Goal: Transaction & Acquisition: Subscribe to service/newsletter

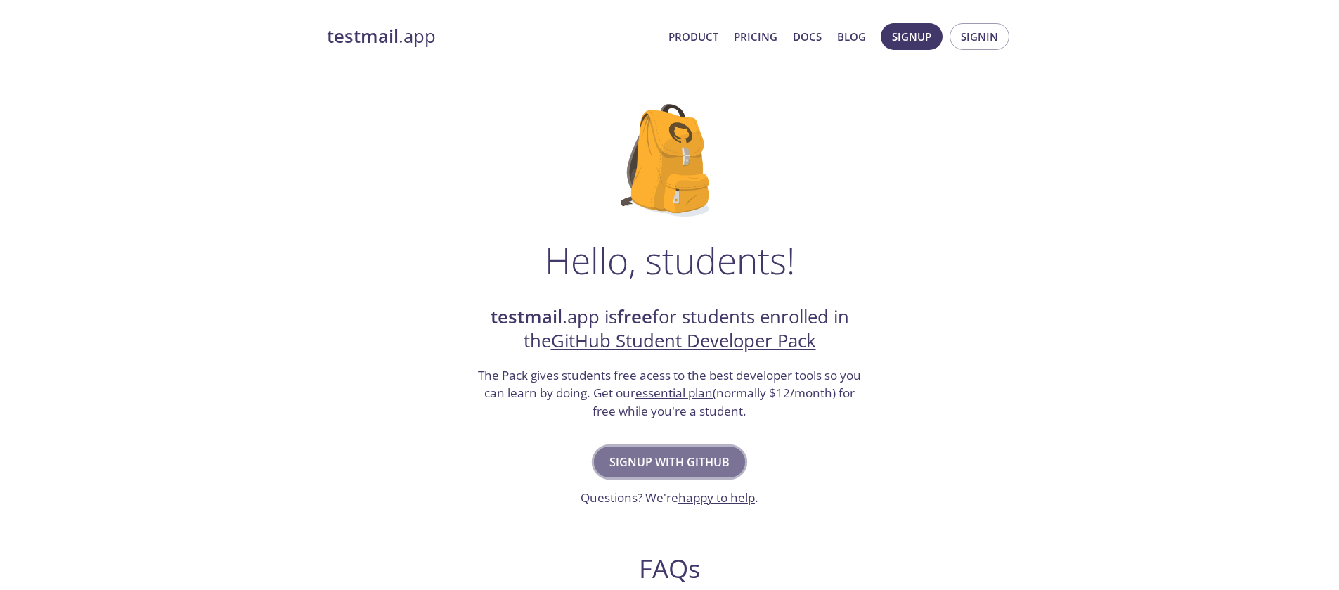
click at [675, 454] on span "Signup with GitHub" at bounding box center [669, 462] width 120 height 20
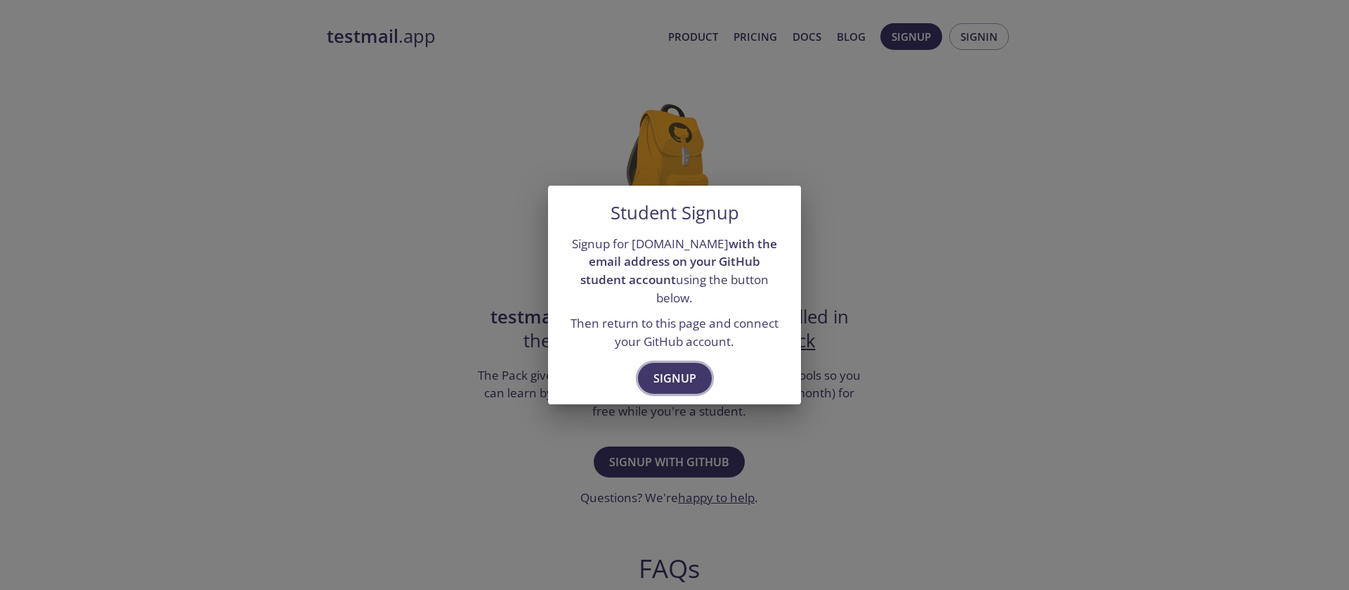
click at [672, 376] on span "Signup" at bounding box center [675, 378] width 43 height 20
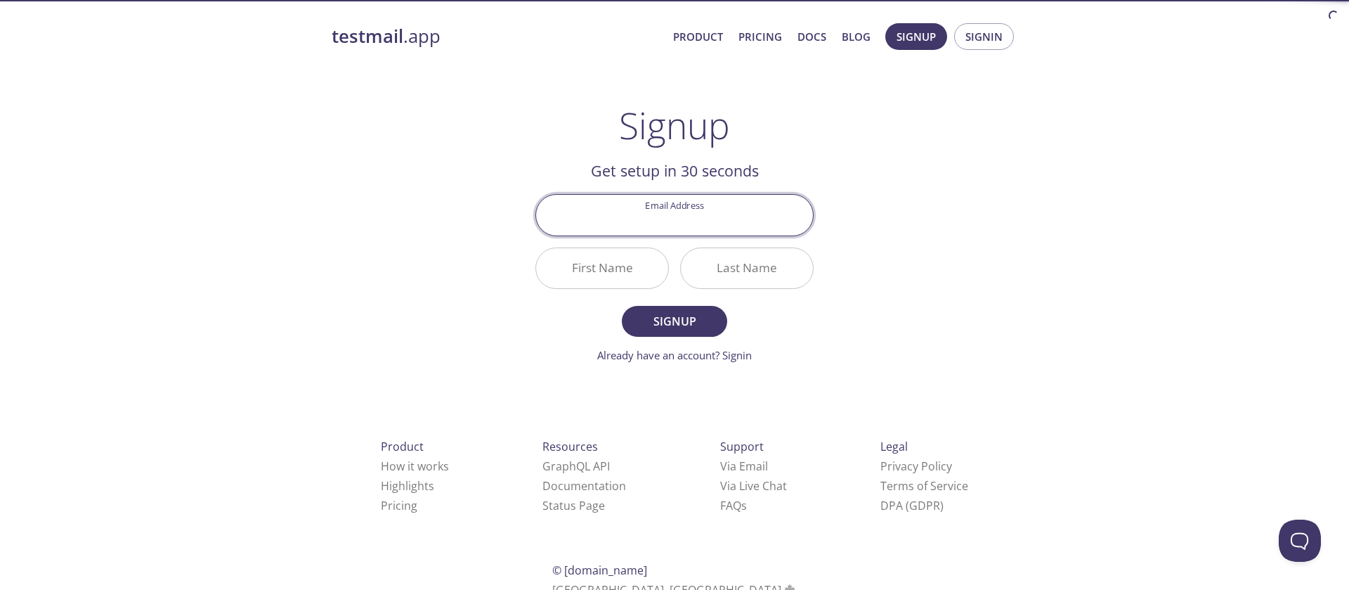
click at [642, 215] on input "Email Address" at bounding box center [674, 215] width 277 height 40
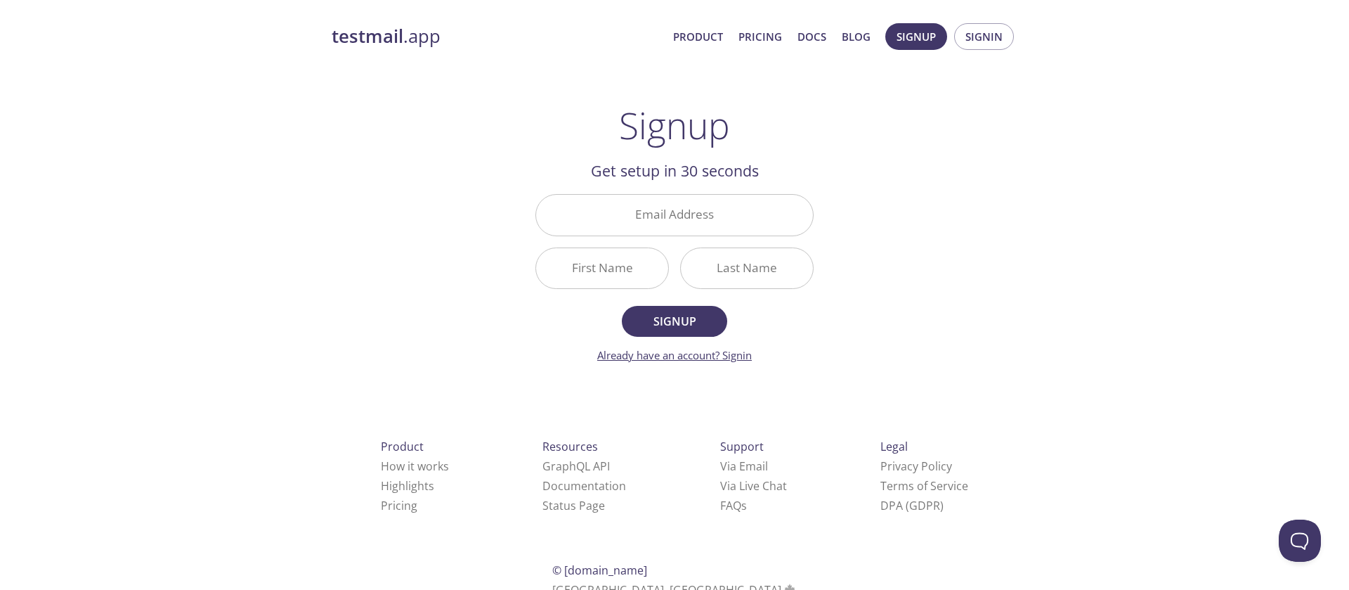
click at [733, 355] on link "Already have an account? Signin" at bounding box center [674, 355] width 155 height 14
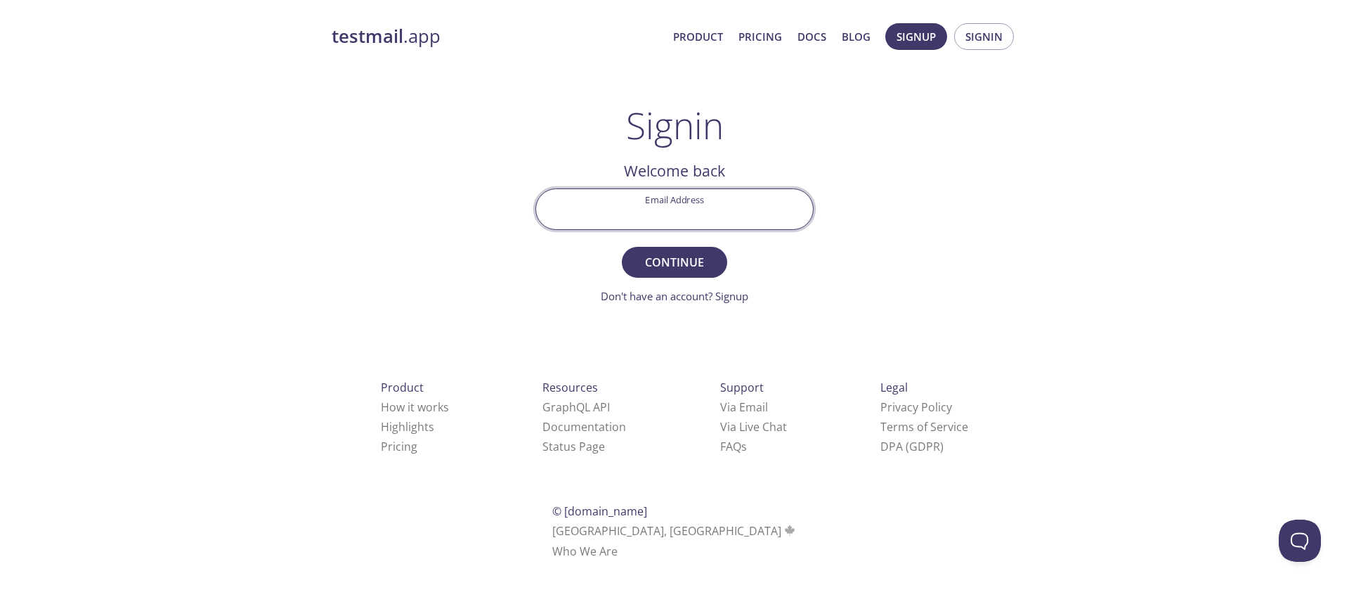
click at [836, 287] on div "testmail .app Product Pricing Docs Blog Signup Signin Signin Welcome back Email…" at bounding box center [675, 307] width 720 height 586
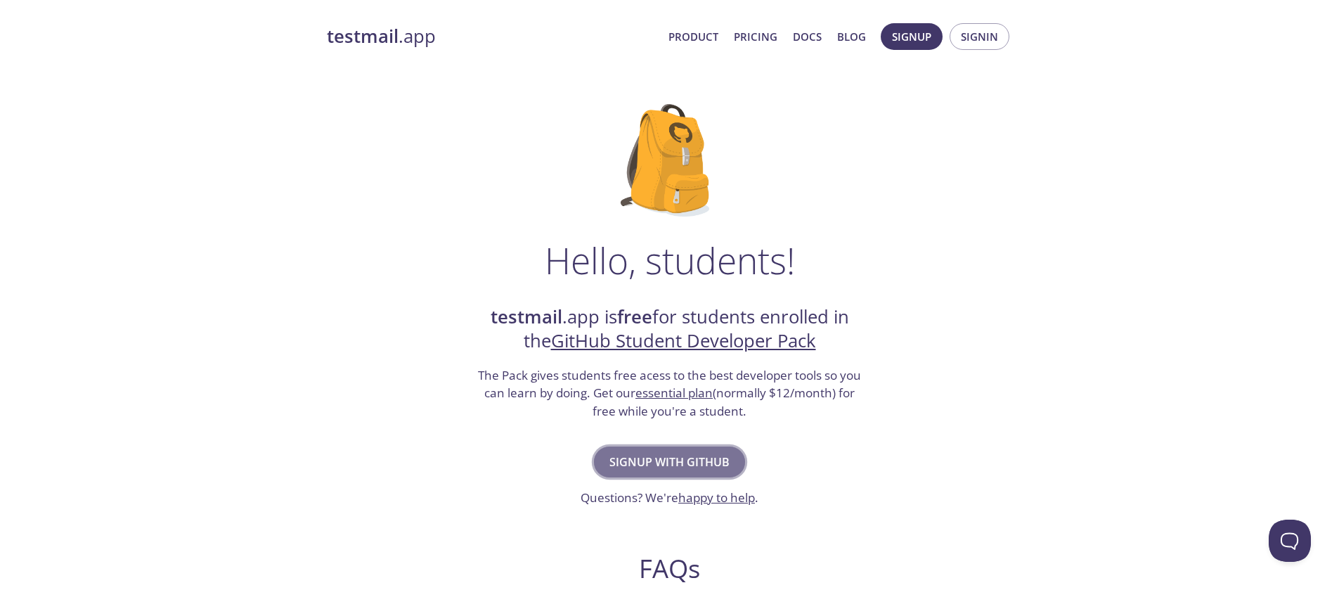
click at [691, 457] on span "Signup with GitHub" at bounding box center [669, 462] width 120 height 20
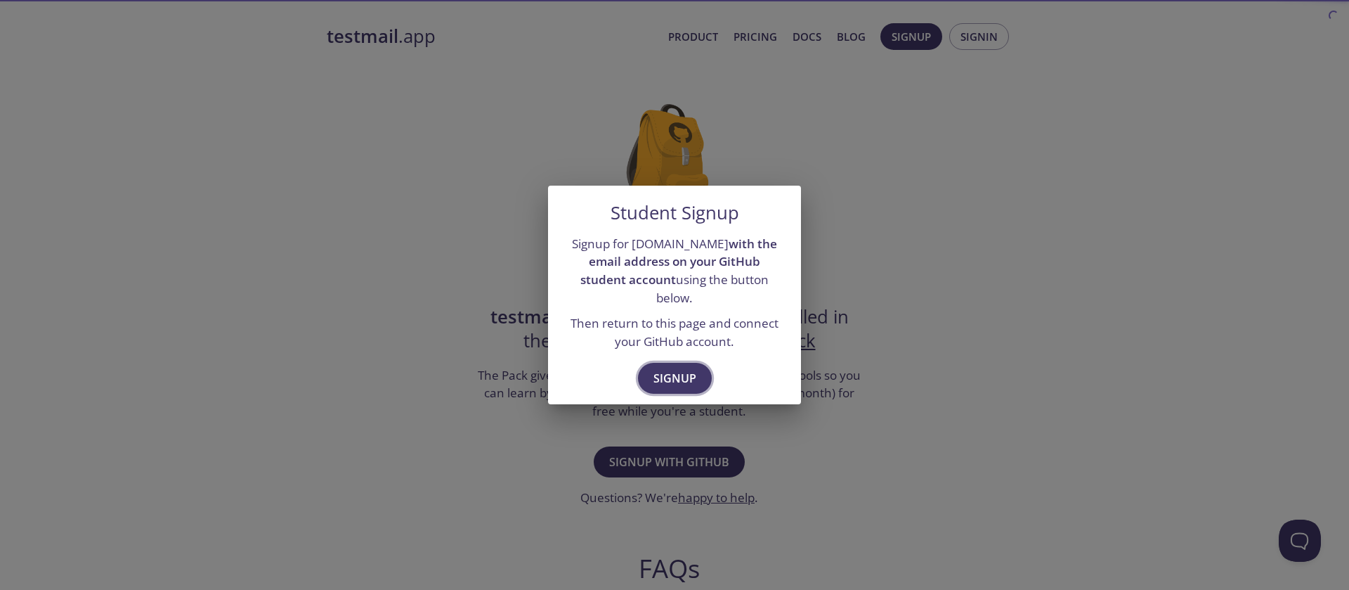
click at [685, 373] on span "Signup" at bounding box center [675, 378] width 43 height 20
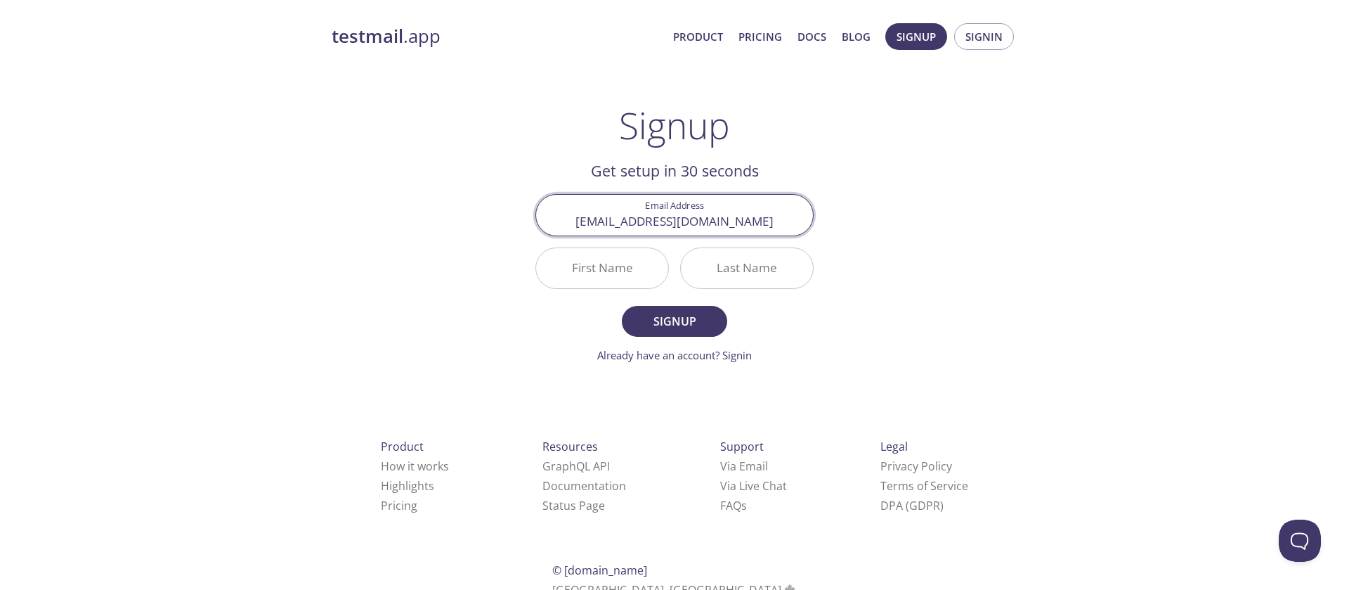
type input "[EMAIL_ADDRESS][DOMAIN_NAME]"
type input "Sumit"
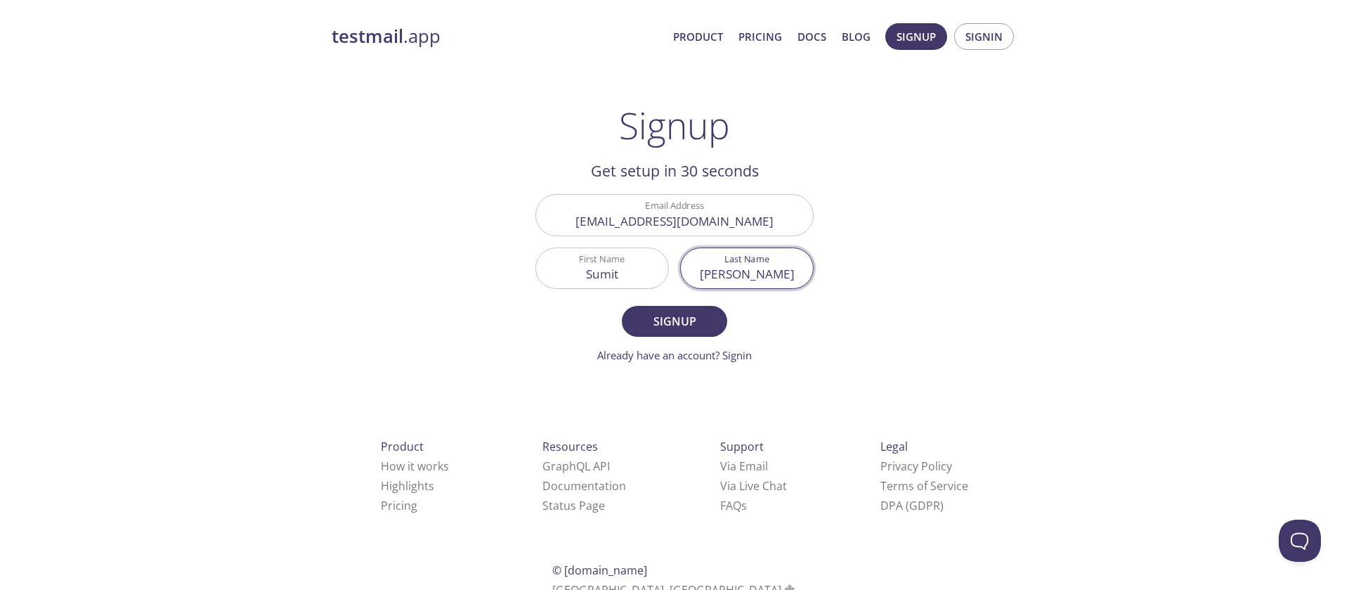
type input "[PERSON_NAME]"
click at [675, 320] on button "Signup" at bounding box center [674, 321] width 105 height 31
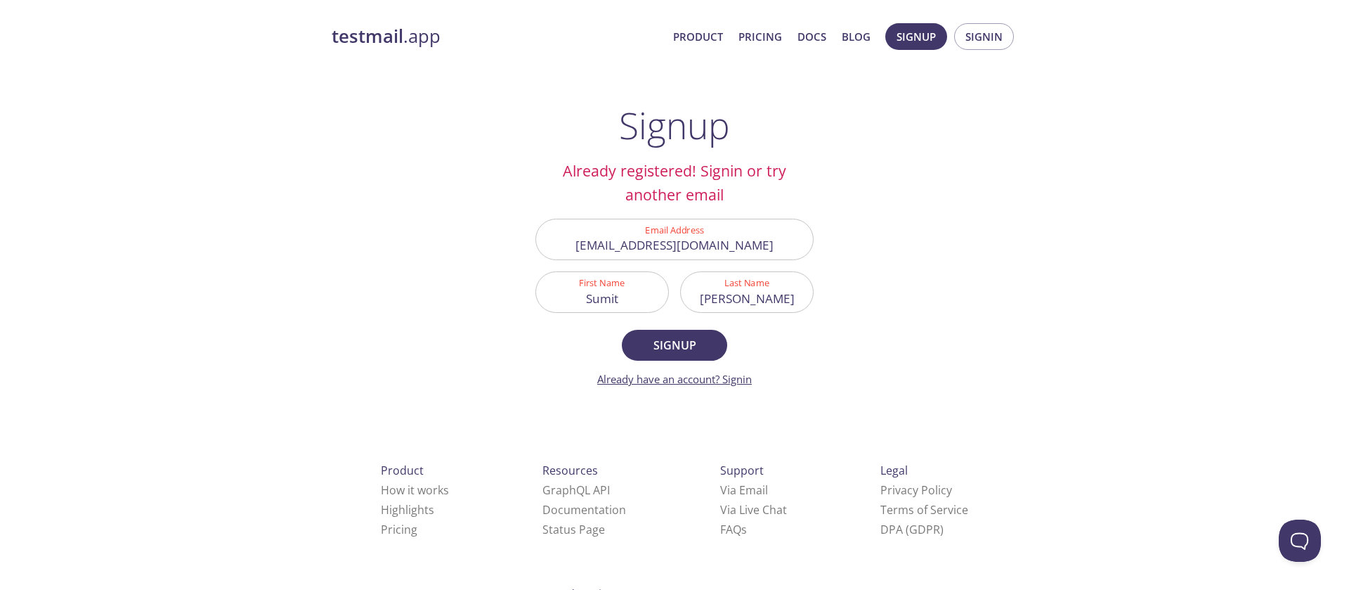
click at [741, 377] on link "Already have an account? Signin" at bounding box center [674, 379] width 155 height 14
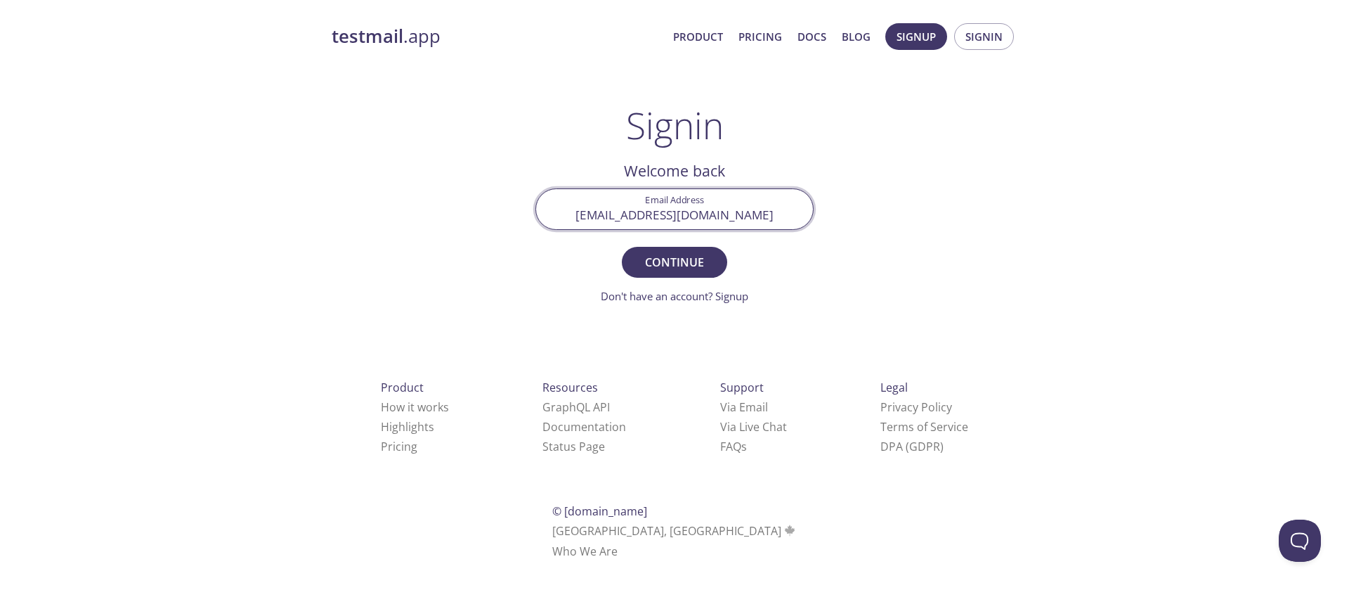
type input "[EMAIL_ADDRESS][DOMAIN_NAME]"
click at [675, 261] on button "Continue" at bounding box center [674, 262] width 105 height 31
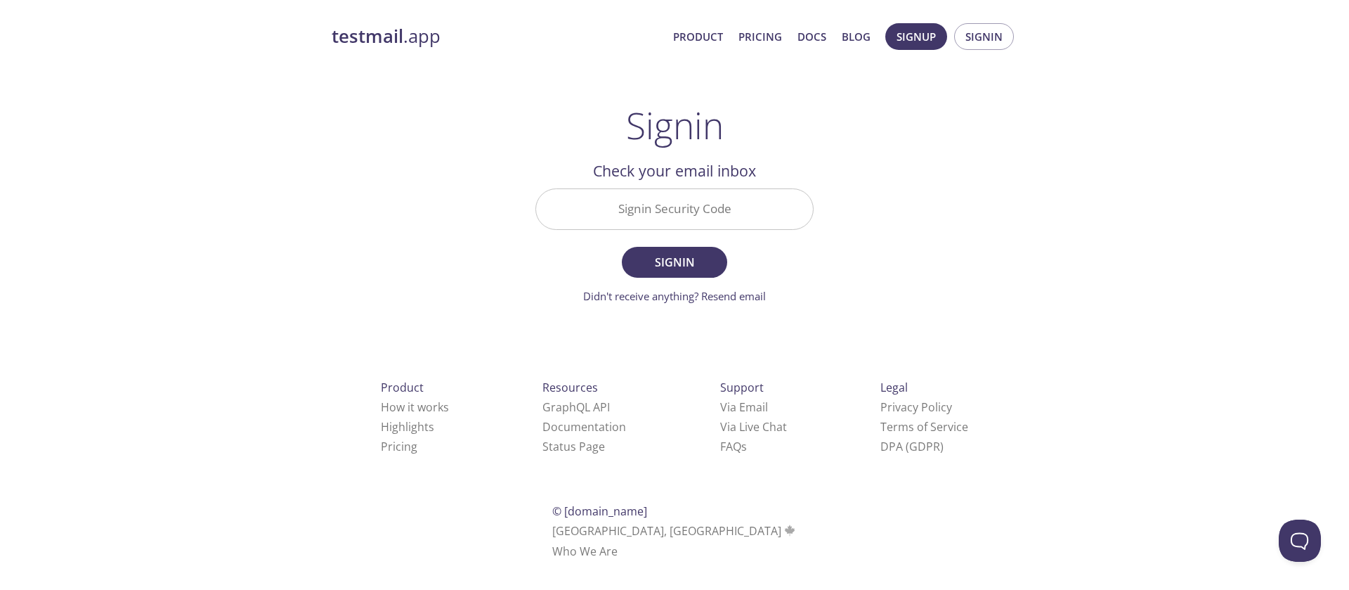
click at [690, 187] on div "Signin Security Code" at bounding box center [675, 209] width 290 height 53
paste input "T521V9G"
click at [675, 261] on button "Signin" at bounding box center [674, 262] width 105 height 31
click at [734, 290] on link "Didn't receive anything? Resend email" at bounding box center [674, 296] width 183 height 14
click at [746, 207] on input "T521V9G" at bounding box center [674, 209] width 277 height 40
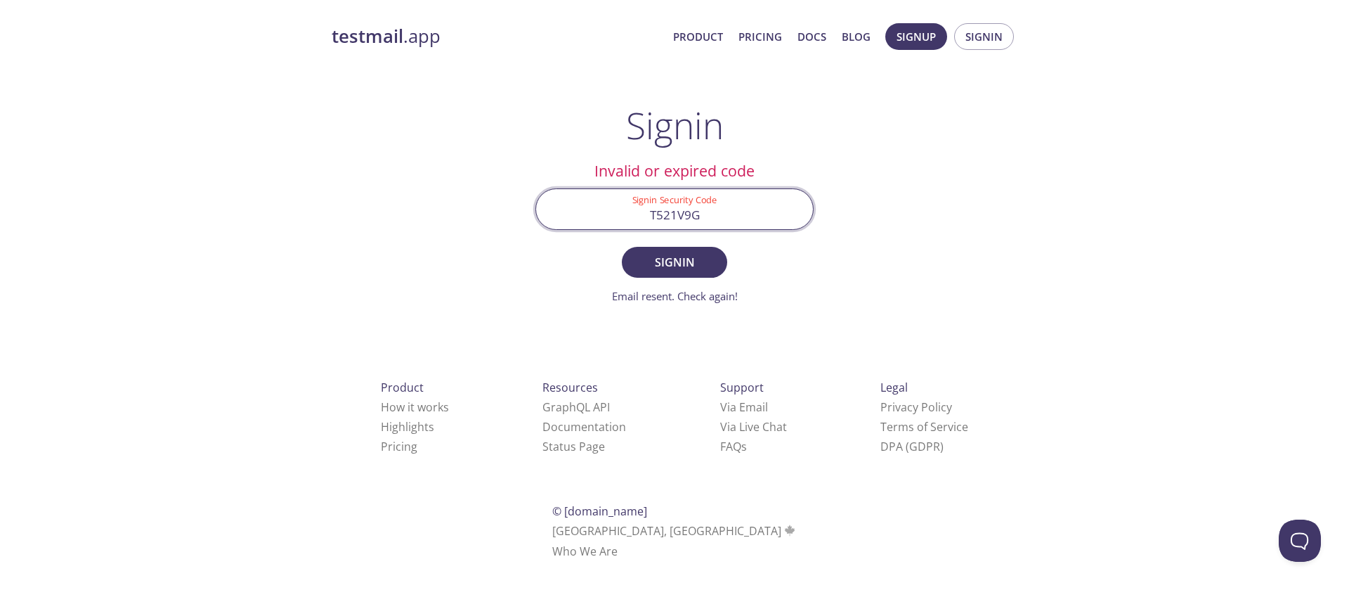
click at [746, 207] on input "T521V9G" at bounding box center [674, 209] width 277 height 40
paste input "FFTEE8Y"
type input "FFTEE8Y"
click at [675, 261] on button "Signin" at bounding box center [674, 262] width 105 height 31
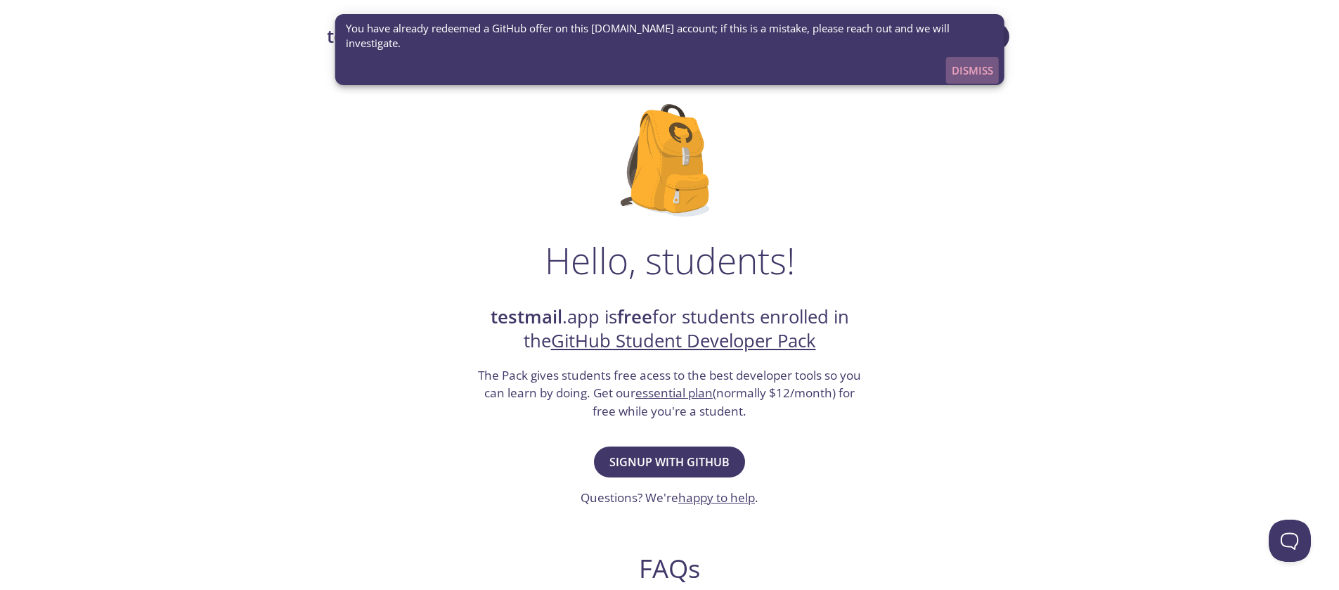
click at [980, 61] on span "Dismiss" at bounding box center [971, 70] width 41 height 18
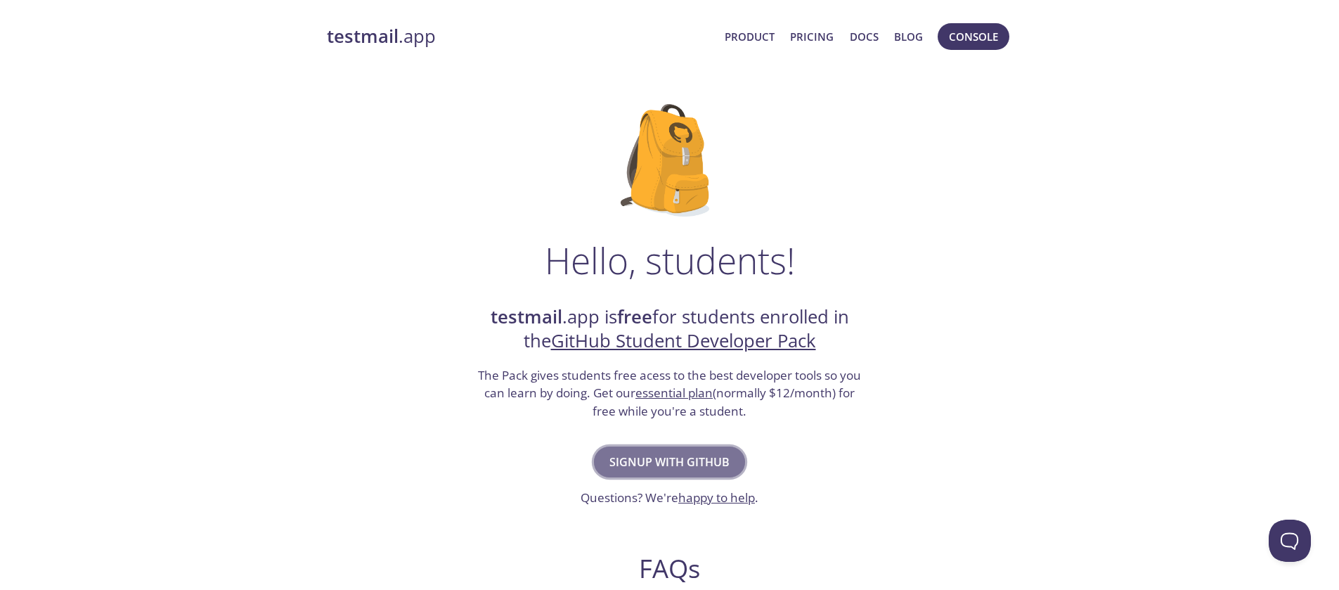
click at [691, 461] on span "Signup with GitHub" at bounding box center [669, 462] width 120 height 20
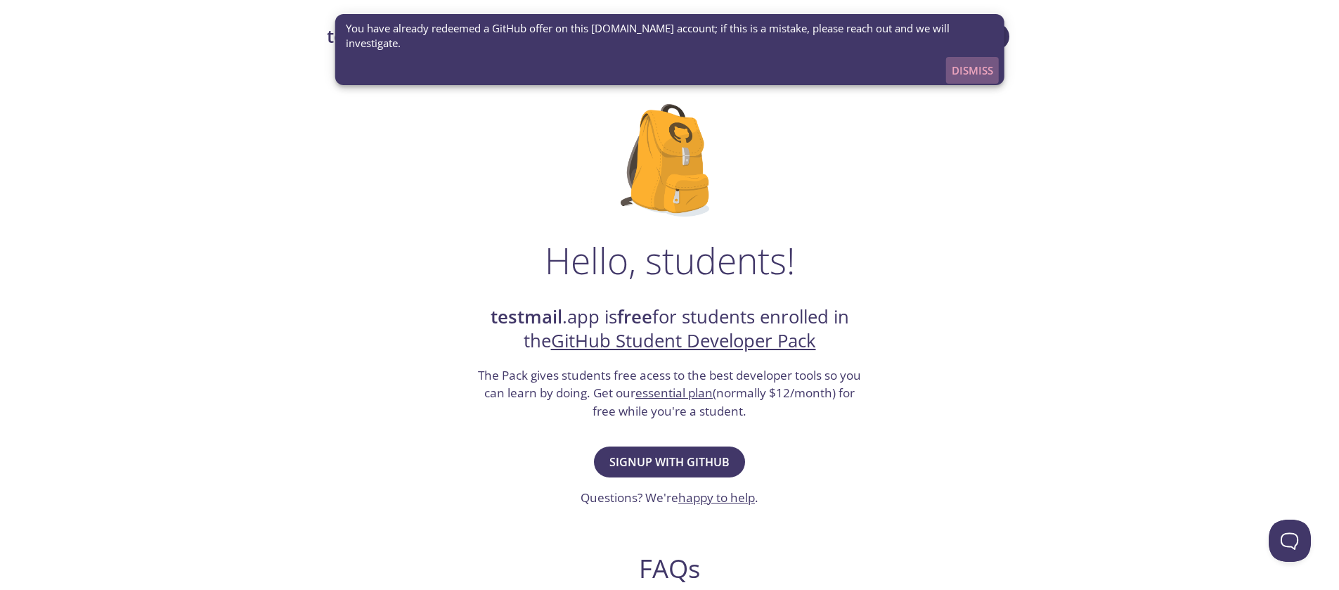
click at [977, 61] on span "Dismiss" at bounding box center [971, 70] width 41 height 18
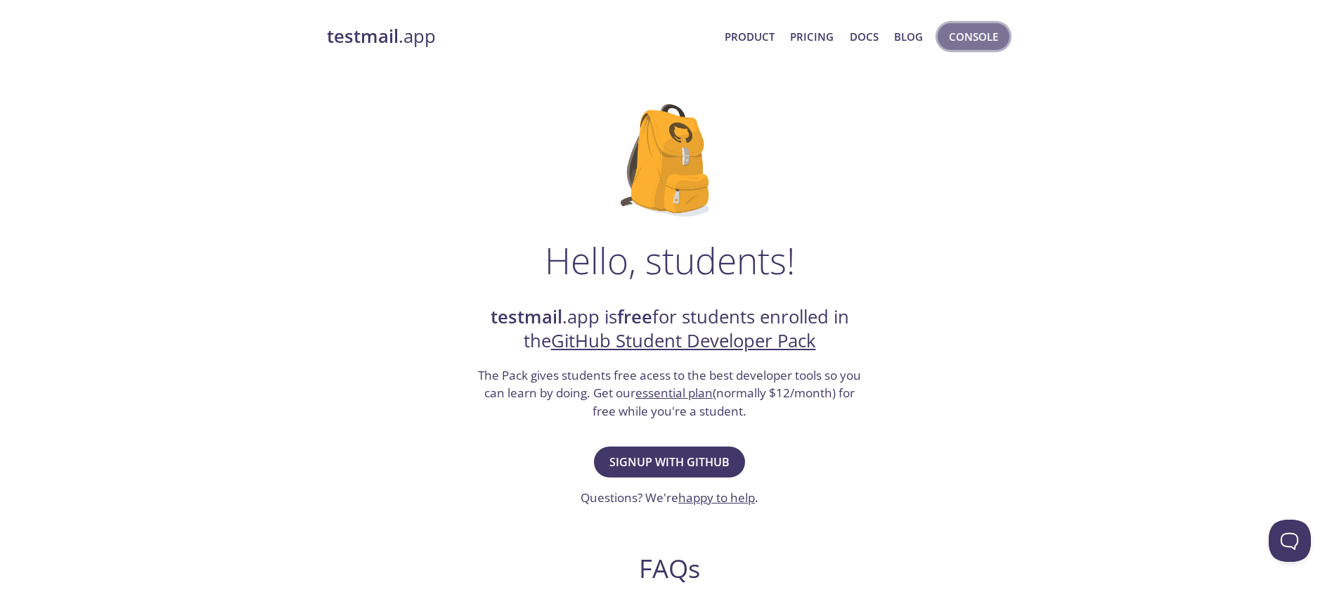
click at [968, 37] on span "Console" at bounding box center [973, 36] width 49 height 18
